Goal: Task Accomplishment & Management: Manage account settings

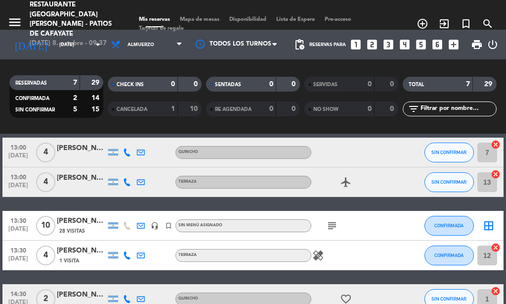
scroll to position [174, 0]
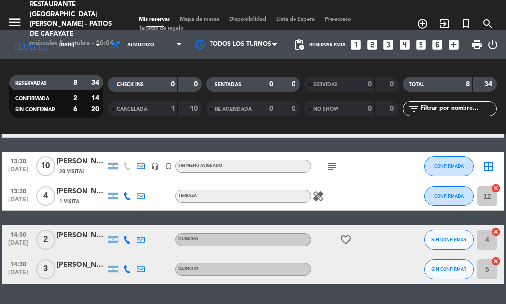
click at [318, 297] on div "No hay notas para este servicio. Haz clic para agregar una 12:30 [DATE] 2 [PERS…" at bounding box center [253, 219] width 506 height 170
click at [335, 169] on icon "subject" at bounding box center [332, 166] width 12 height 12
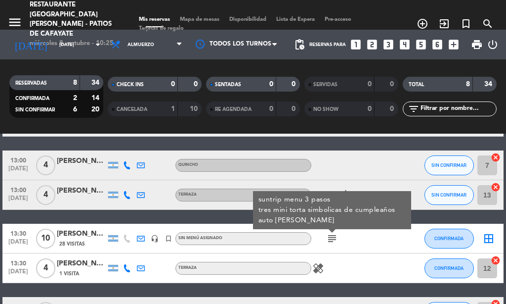
scroll to position [204, 0]
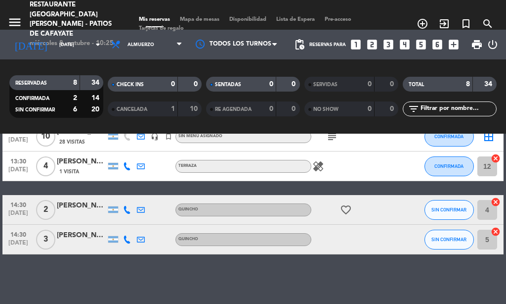
click at [129, 270] on div "No hay notas para este servicio. Haz clic para agregar una 12:30 [DATE] 2 [PERS…" at bounding box center [253, 219] width 506 height 170
click at [130, 270] on div "No hay notas para este servicio. Haz clic para agregar una 12:30 [DATE] 2 [PERS…" at bounding box center [253, 219] width 506 height 170
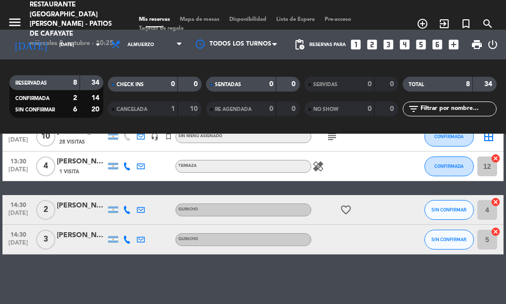
click at [130, 270] on div "No hay notas para este servicio. Haz clic para agregar una 12:30 [DATE] 2 [PERS…" at bounding box center [253, 219] width 506 height 170
click at [129, 271] on div "No hay notas para este servicio. Haz clic para agregar una 12:30 [DATE] 2 [PERS…" at bounding box center [253, 219] width 506 height 170
